Goal: Task Accomplishment & Management: Manage account settings

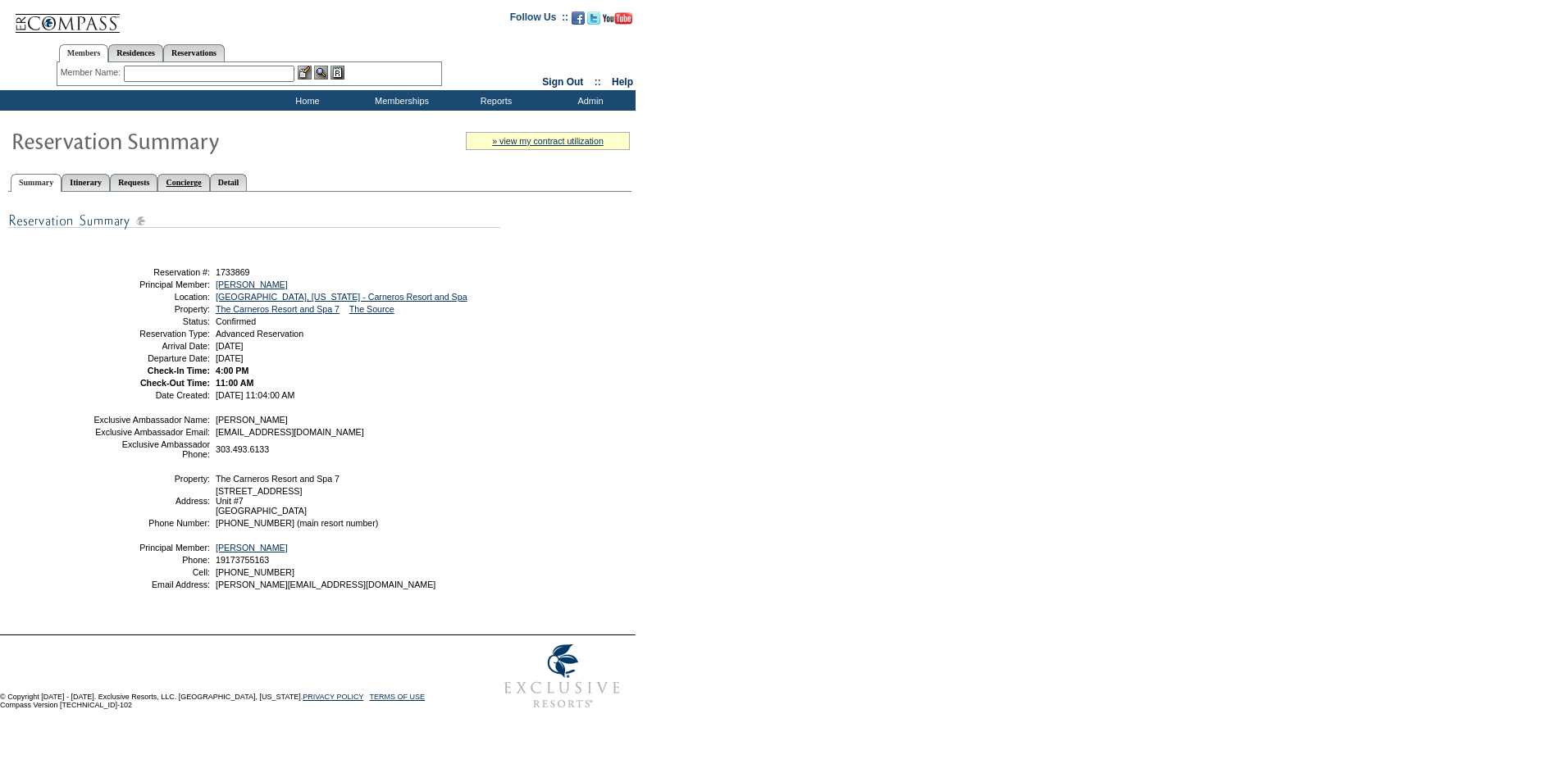
click at [209, 184] on link "Concierge" at bounding box center [183, 182] width 52 height 17
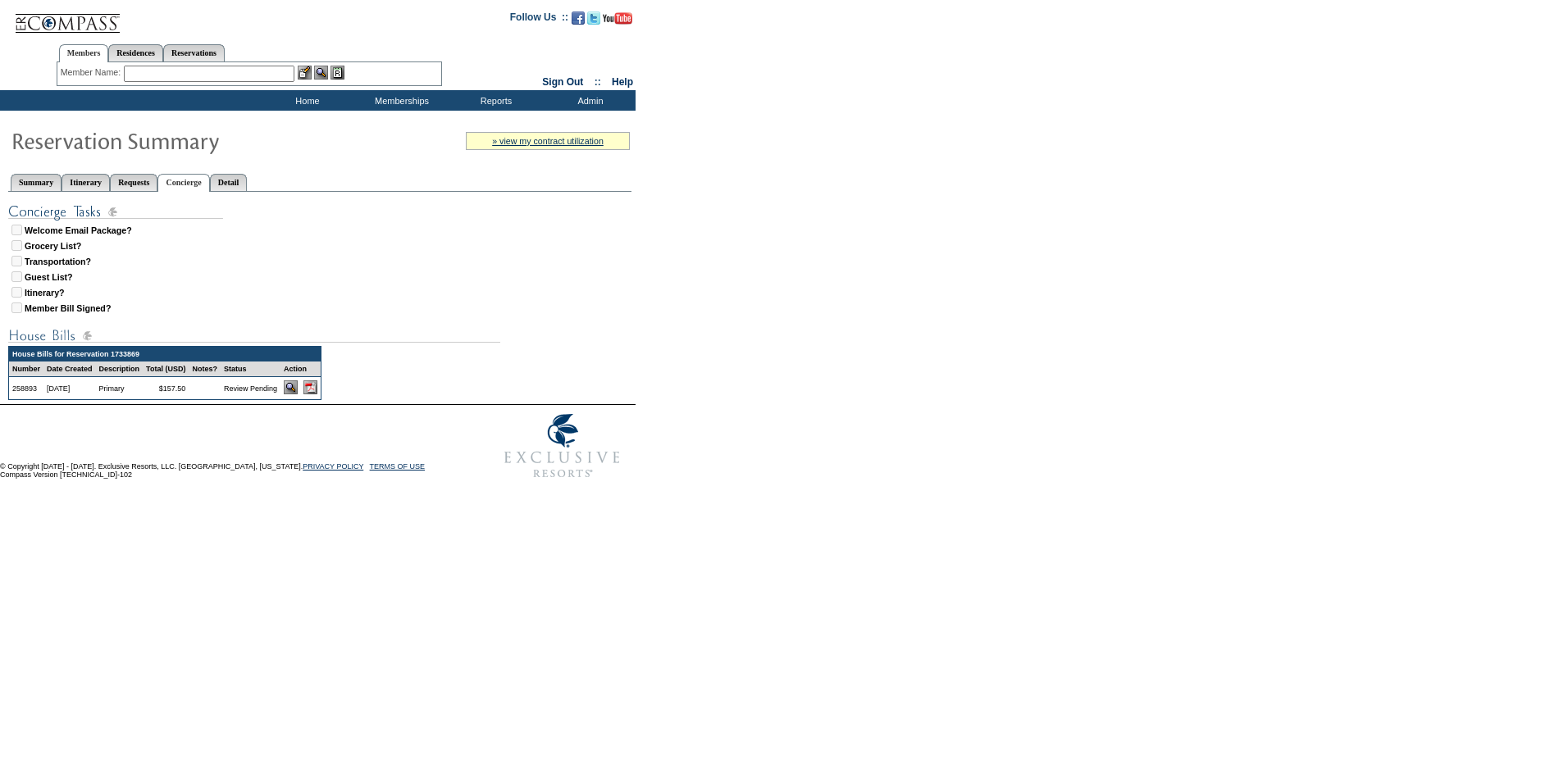
click at [318, 395] on img at bounding box center [311, 387] width 14 height 14
click at [48, 186] on link "Summary" at bounding box center [36, 182] width 51 height 17
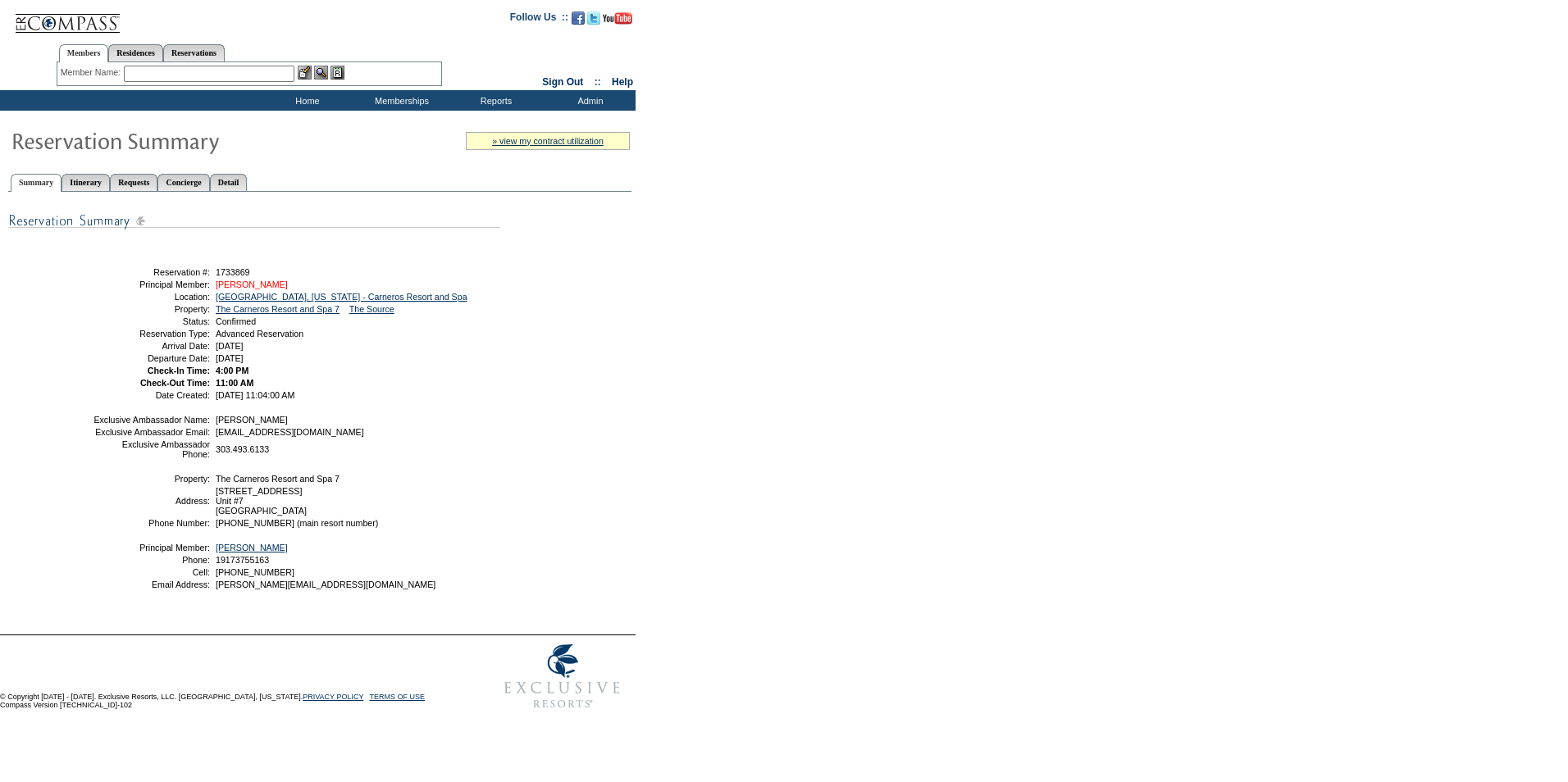
click at [250, 288] on link "[PERSON_NAME]" at bounding box center [252, 284] width 72 height 10
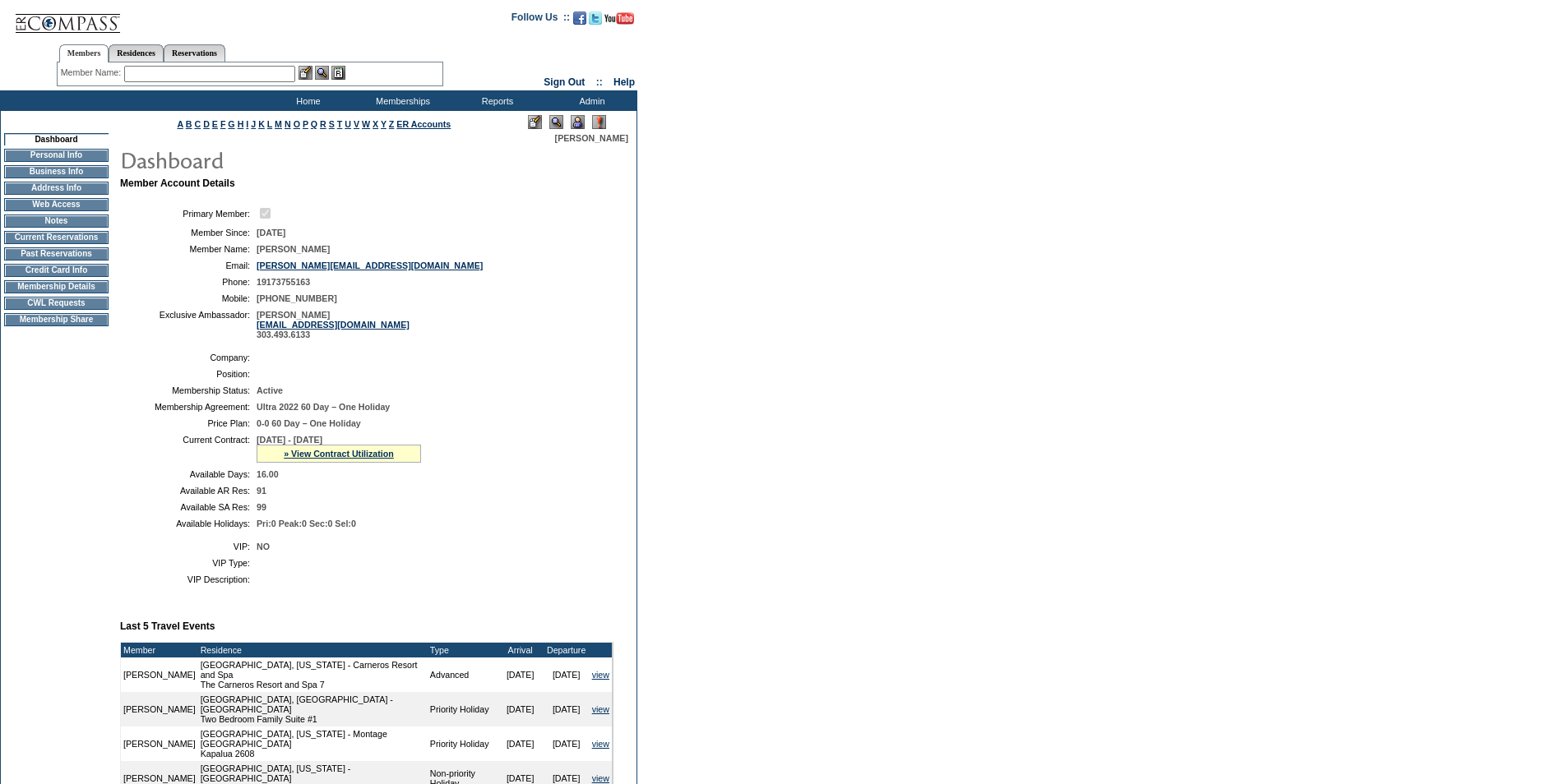
click at [67, 277] on td "Credit Card Info" at bounding box center [56, 270] width 105 height 13
